Goal: Check status: Check status

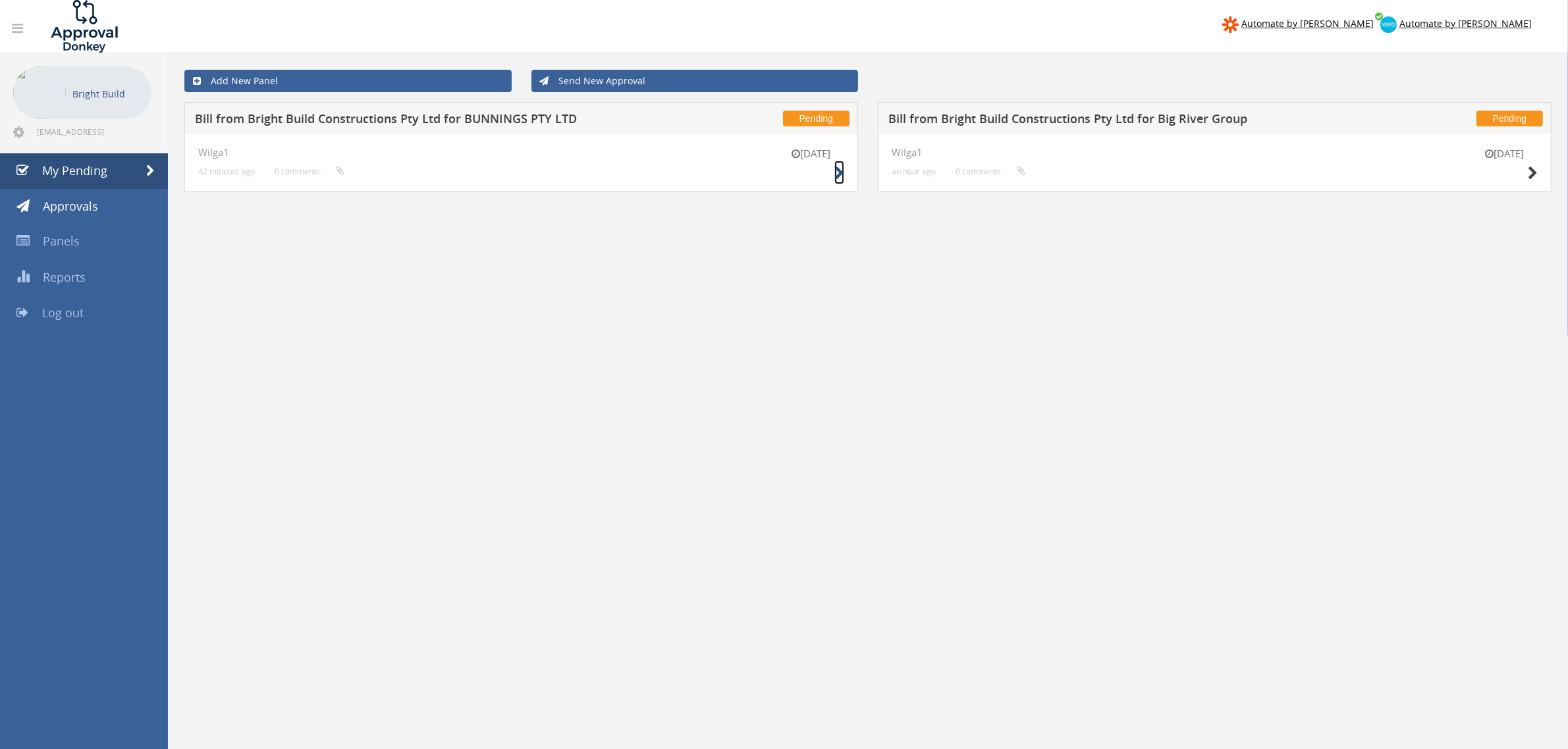
click at [838, 175] on icon at bounding box center [839, 173] width 10 height 14
click at [1545, 177] on div "[DATE] Wilga1 an hour ago 0 comments..." at bounding box center [1215, 163] width 674 height 58
click at [1533, 173] on icon at bounding box center [1533, 173] width 10 height 14
